Goal: Task Accomplishment & Management: Manage account settings

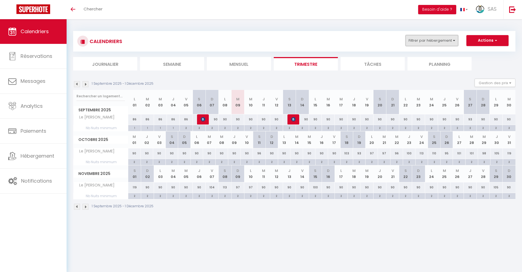
click at [426, 40] on button "Filtrer par hébergement" at bounding box center [431, 40] width 53 height 11
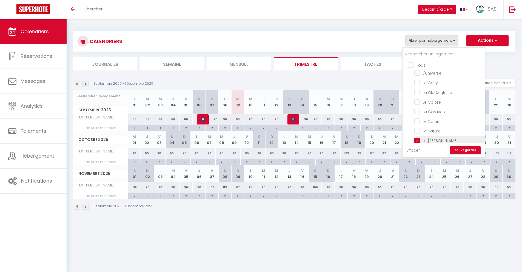
click at [417, 141] on input "Le [PERSON_NAME]" at bounding box center [448, 139] width 68 height 5
checkbox input "false"
click at [233, 10] on div "Toggle menubar Chercher BUTTON Besoin d'aide ? SAS Paramètres Équipe" at bounding box center [279, 9] width 478 height 19
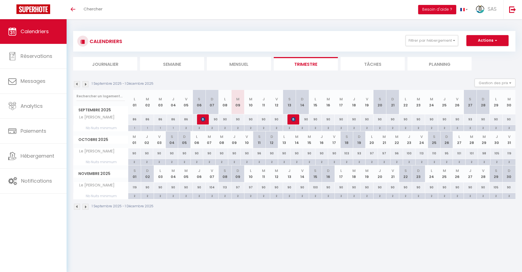
click at [214, 16] on div "Toggle menubar Chercher BUTTON Besoin d'aide ? SAS Paramètres Équipe" at bounding box center [279, 9] width 478 height 19
click at [122, 247] on body "🟢 Des questions ou besoin d'assistance pour la migration AirBnB? Connectez-vous…" at bounding box center [261, 155] width 522 height 272
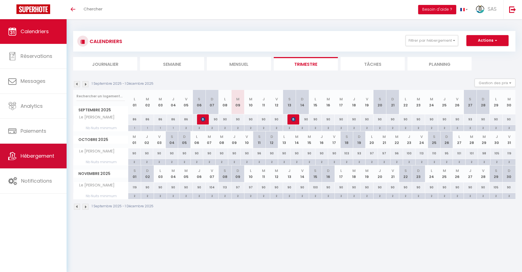
click at [44, 158] on span "Hébergement" at bounding box center [38, 155] width 34 height 7
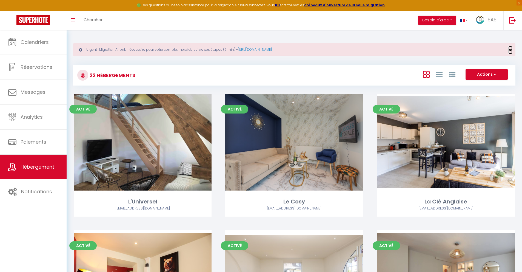
click at [511, 49] on span "×" at bounding box center [510, 50] width 3 height 7
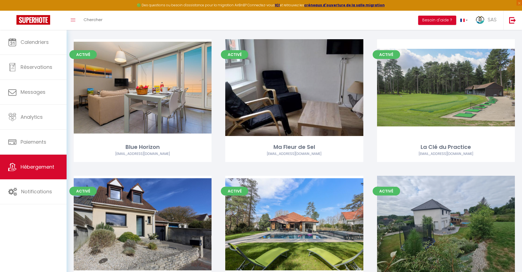
scroll to position [692, 0]
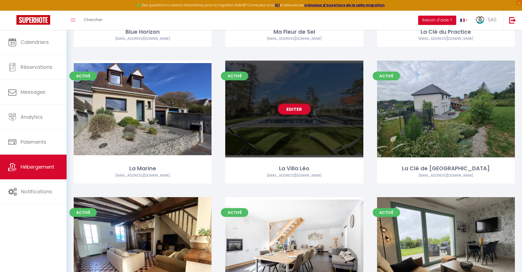
click at [294, 107] on link "Editer" at bounding box center [294, 109] width 33 height 11
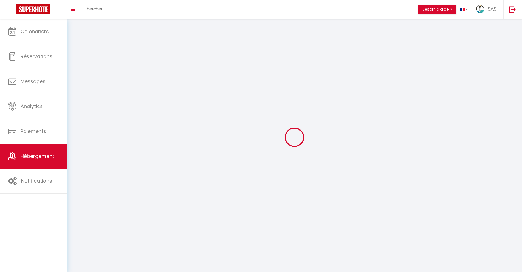
select select
select select "28"
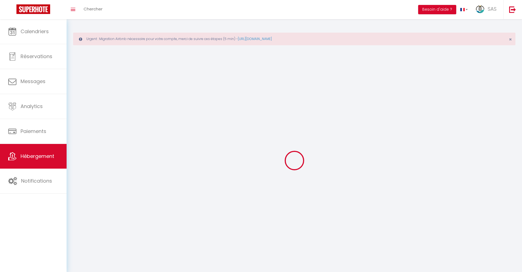
select select
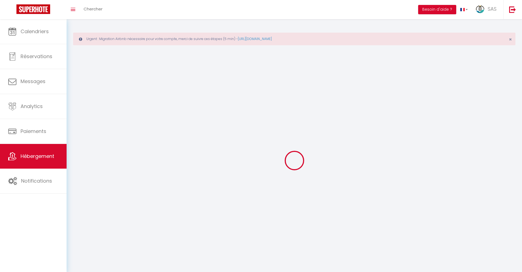
select select
checkbox input "false"
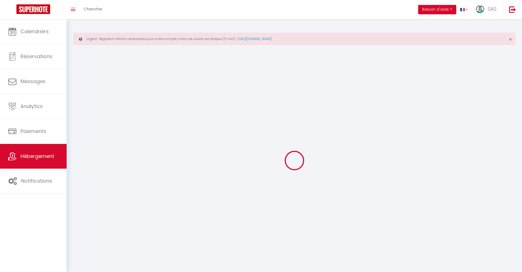
select select
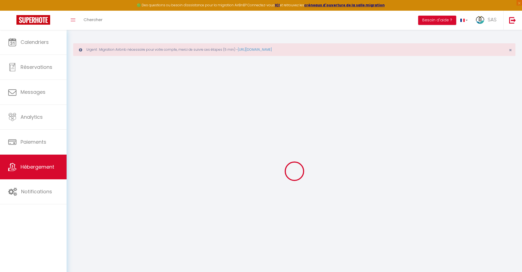
select select
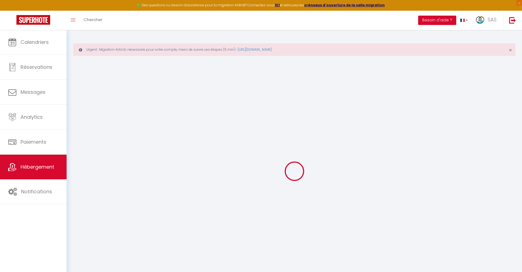
select select
checkbox input "false"
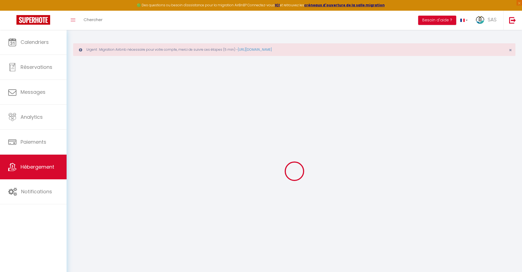
select select
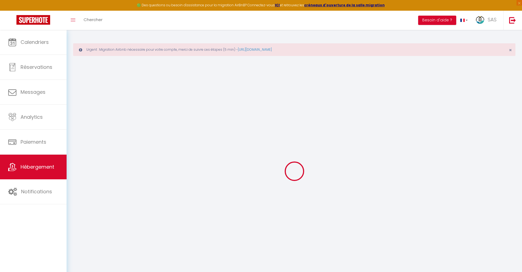
select select
checkbox input "false"
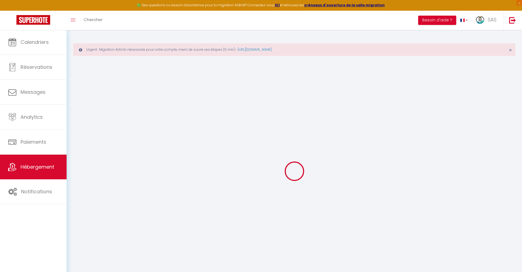
checkbox input "false"
select select
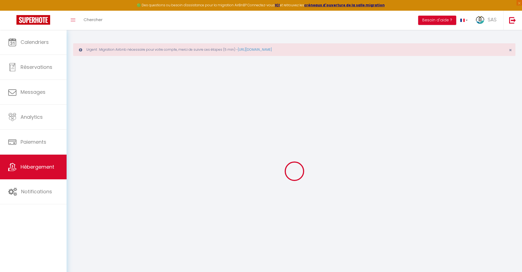
select select
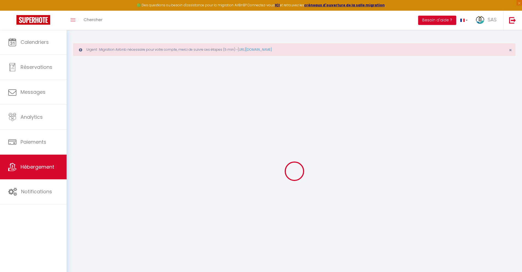
checkbox input "false"
select select
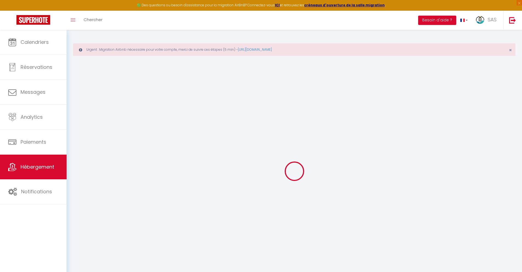
select select
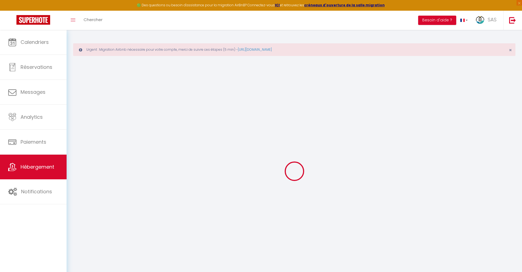
select select
checkbox input "false"
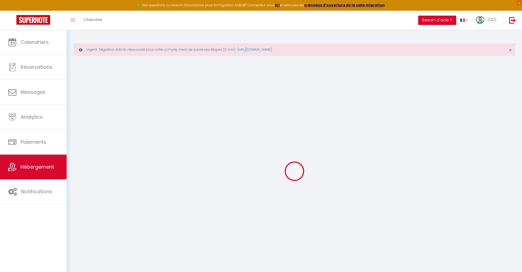
checkbox input "false"
select select
type input "La Villa Léo"
type input "SARL"
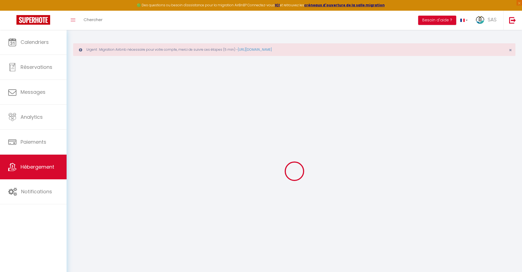
type input "LEO"
type input "[STREET_ADDRESS]"
type input "62830"
type input "Tingry"
select select "houses"
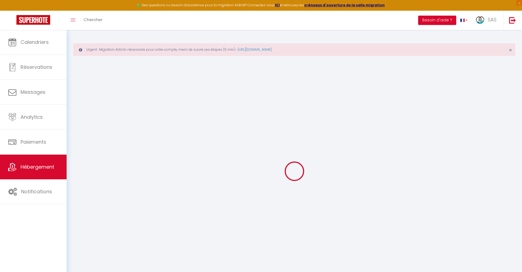
select select "14"
select select "6"
select select "3"
type input "600"
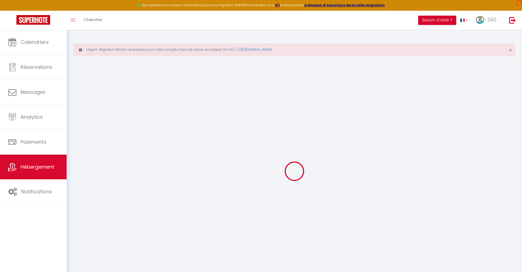
type input "330"
type input "2.50"
type input "2000"
select select
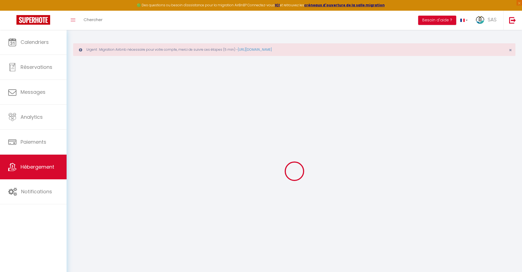
select select
type input "[STREET_ADDRESS]"
type input "62152"
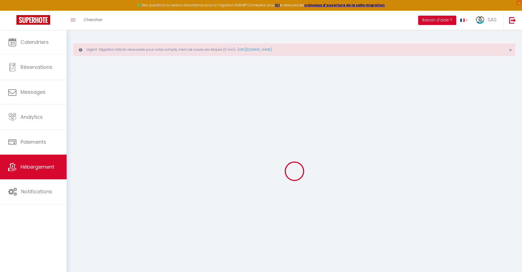
type input "Neufchâtel-Hardelot"
type input "[EMAIL_ADDRESS][DOMAIN_NAME]"
select select "13760"
checkbox input "false"
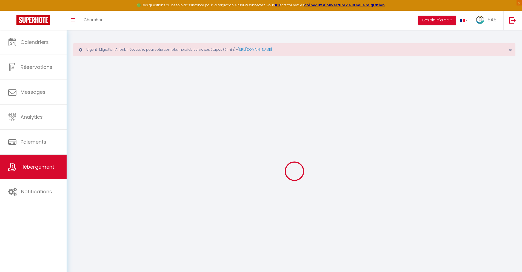
checkbox input "false"
type input "15"
type input "0"
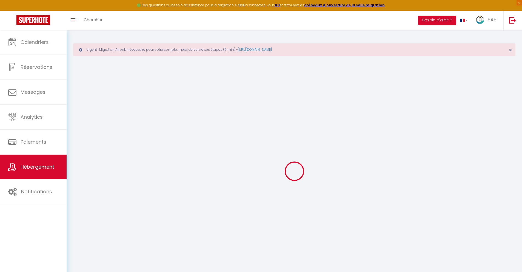
type input "0"
select select "villa"
select select
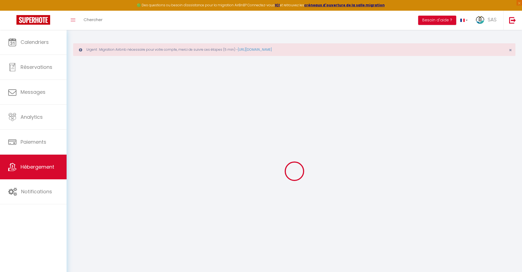
select select
checkbox input "false"
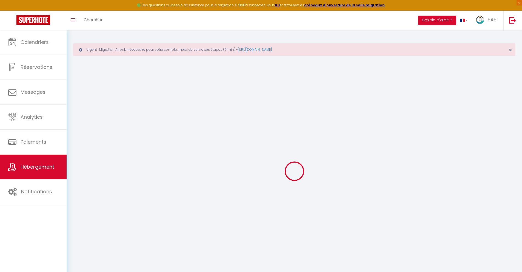
checkbox input "false"
select select
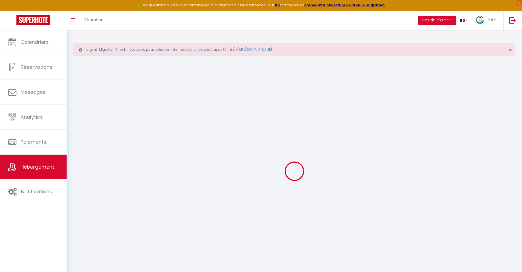
select select
checkbox input "false"
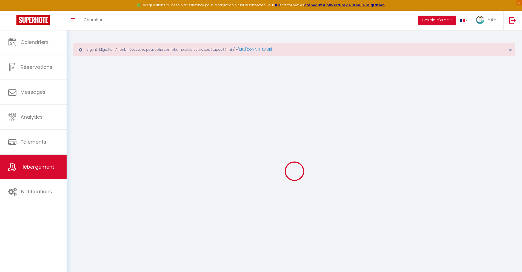
checkbox input "false"
select select "16:00"
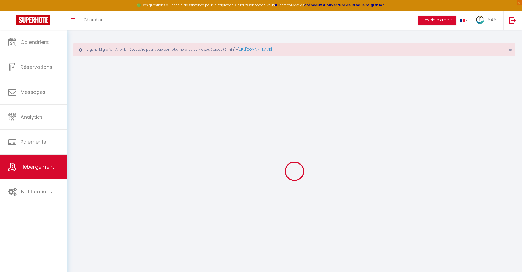
select select "23:45"
select select "10:00"
select select "30"
select select "120"
checkbox input "false"
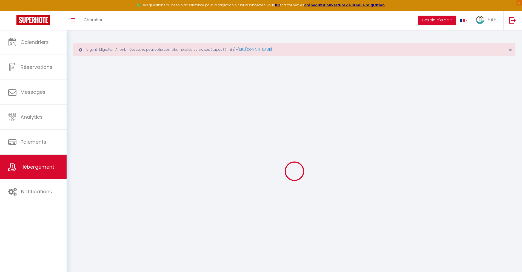
checkbox input "false"
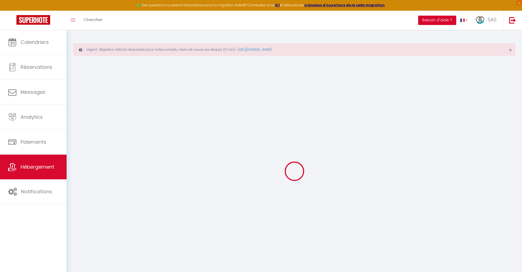
checkbox input "false"
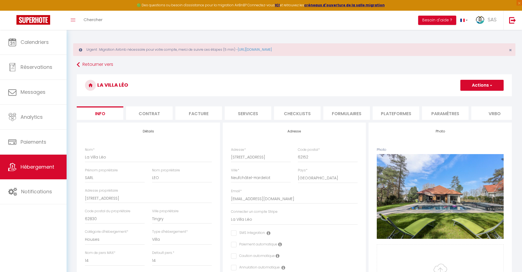
click at [355, 113] on li "Formulaires" at bounding box center [346, 112] width 47 height 13
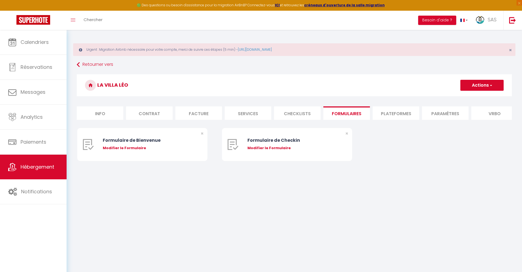
click at [403, 114] on li "Plateformes" at bounding box center [396, 112] width 47 height 13
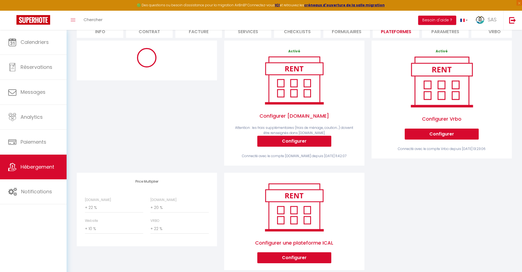
scroll to position [84, 0]
